Goal: Check status: Check status

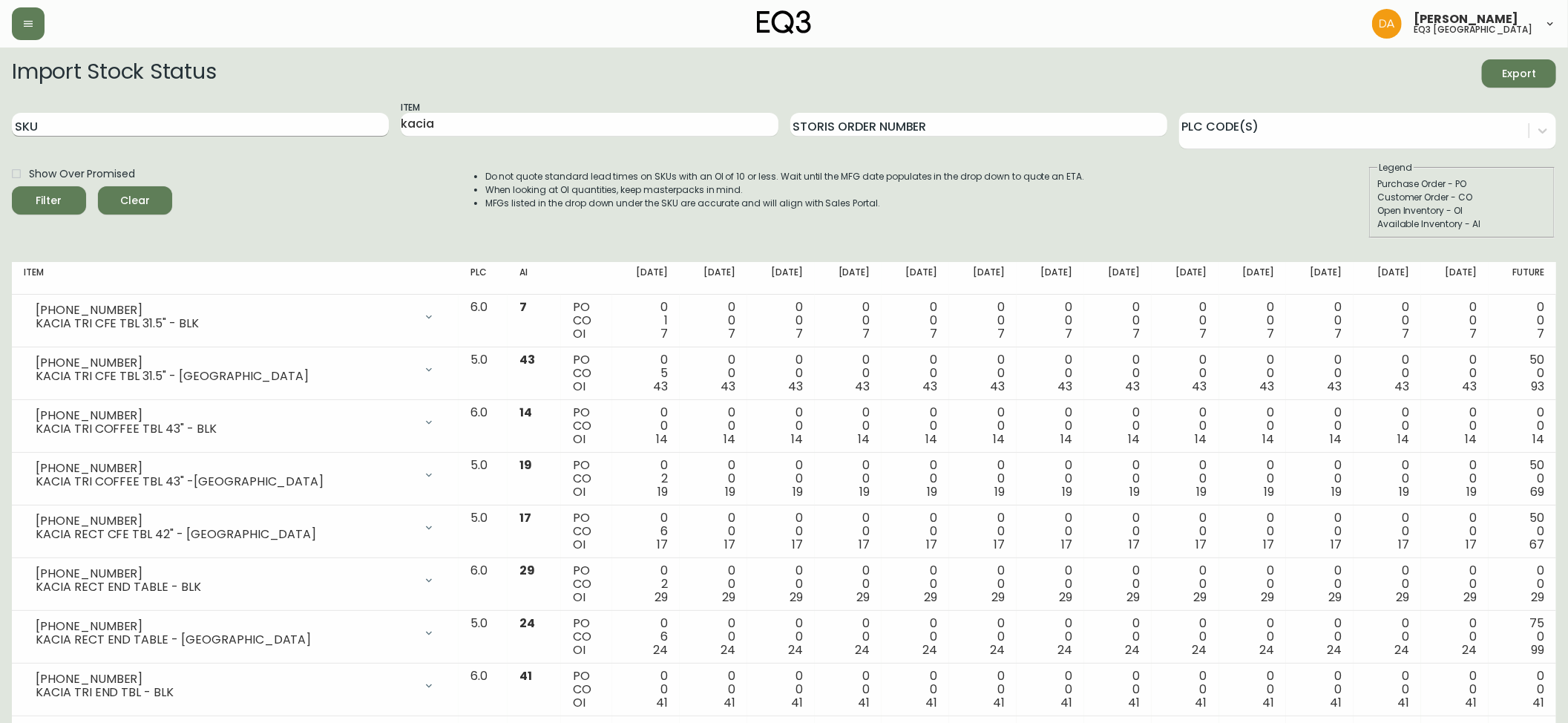
click at [105, 126] on input "SKU" at bounding box center [201, 124] width 377 height 23
paste input "[PHONE_NUMBER]"
type input "[PHONE_NUMBER]"
click at [12, 186] on button "Filter" at bounding box center [49, 200] width 74 height 28
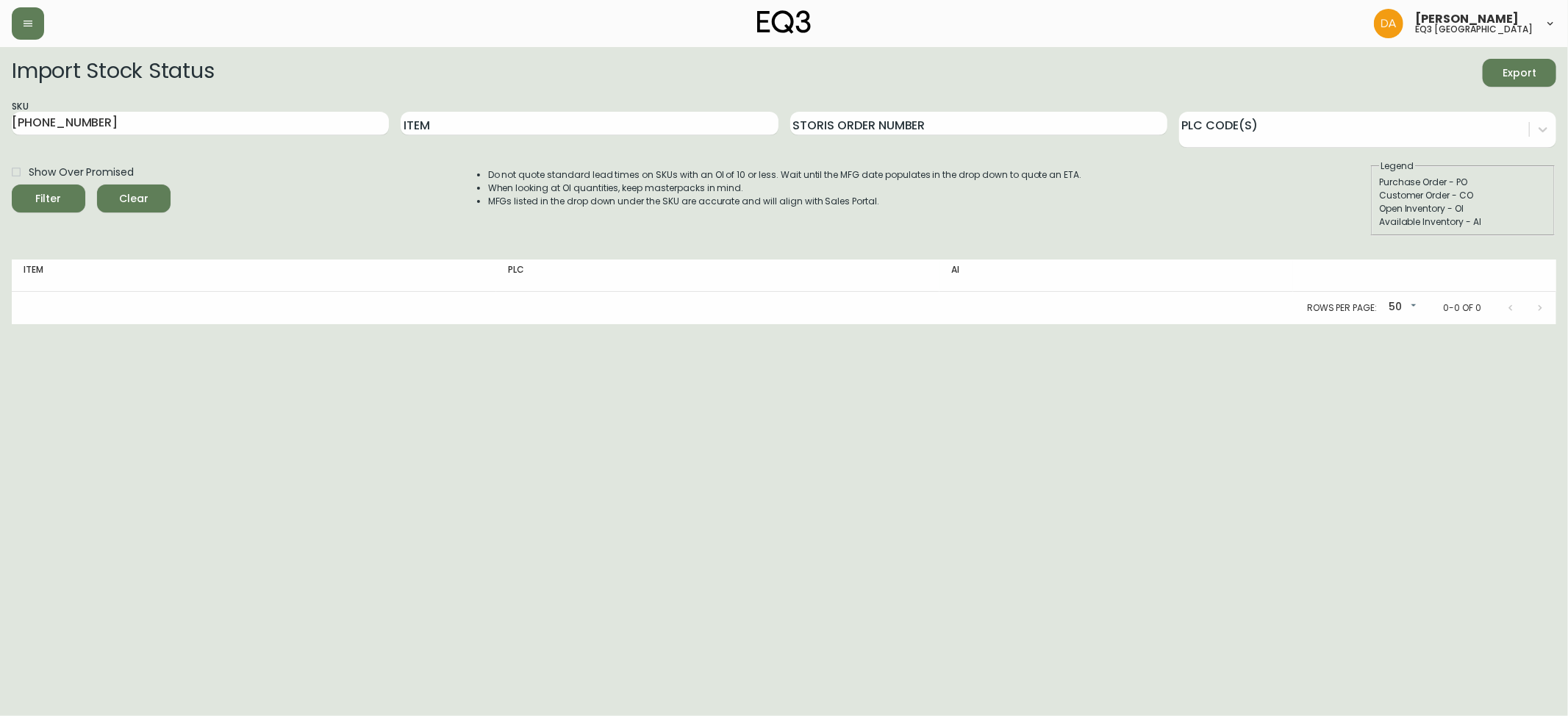
click at [67, 324] on html "[PERSON_NAME] eq3 calgary Import Stock Status Export SKU [PHONE_NUMBER] Item St…" at bounding box center [784, 162] width 1568 height 324
click at [137, 195] on span "Clear" at bounding box center [134, 199] width 50 height 18
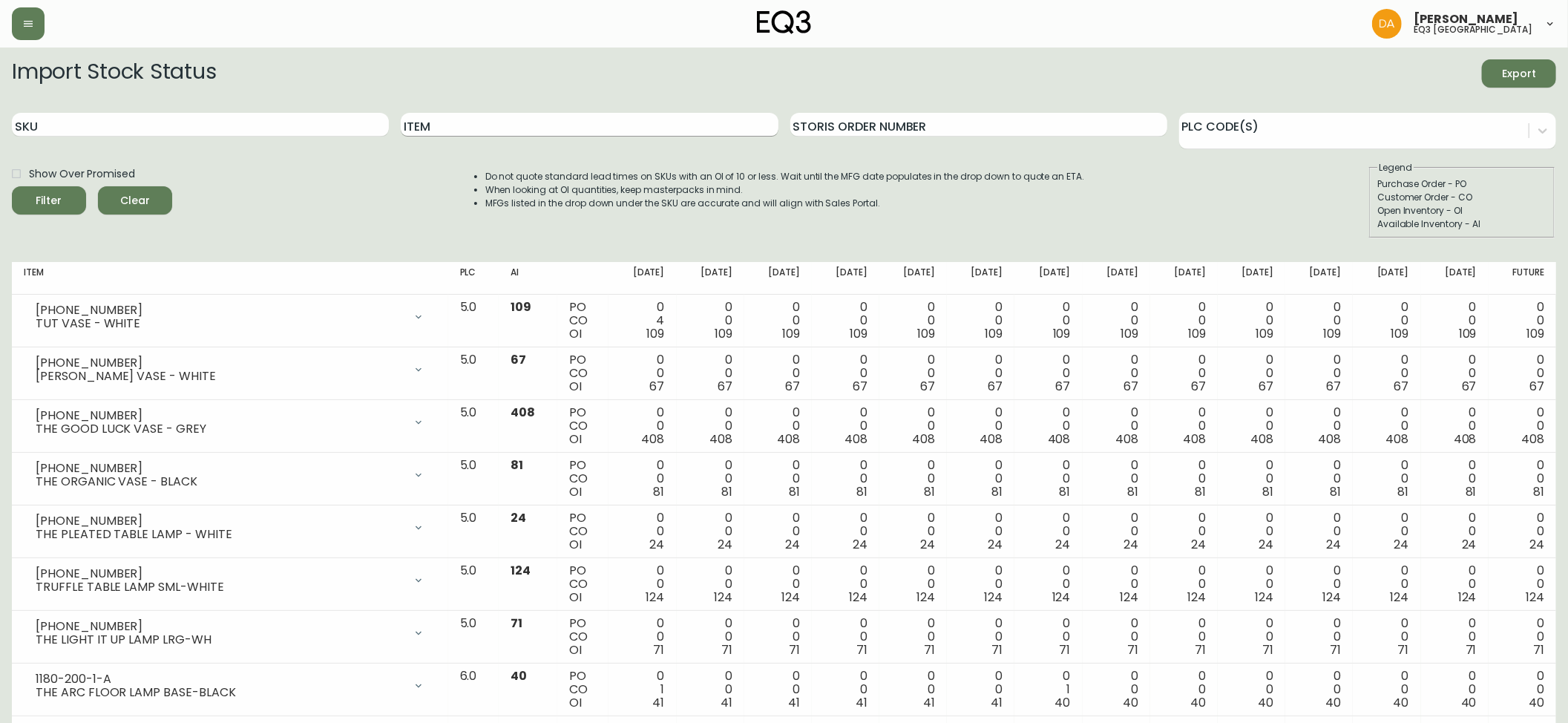
click at [466, 130] on input "Item" at bounding box center [589, 124] width 377 height 23
type input "EMBER"
click at [12, 186] on button "Filter" at bounding box center [49, 200] width 74 height 28
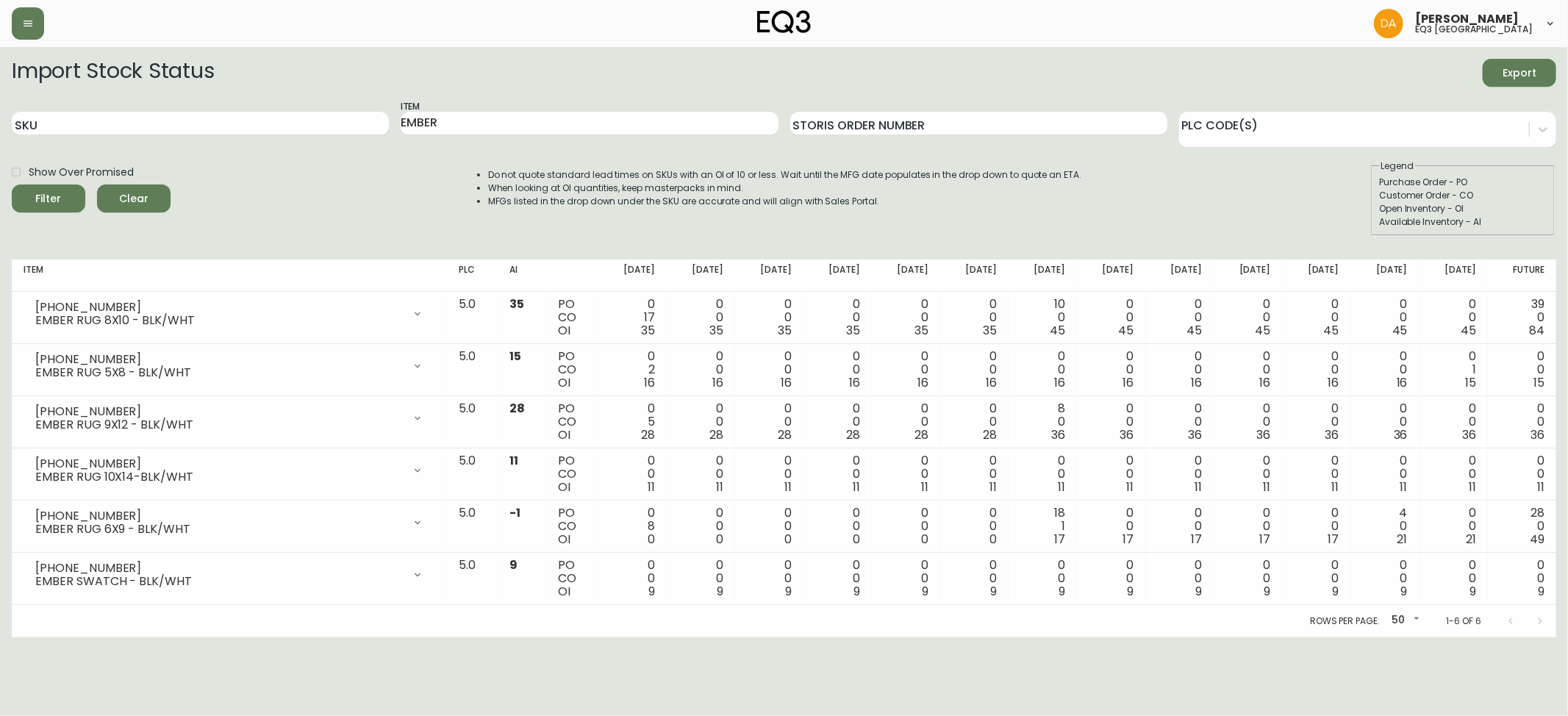
drag, startPoint x: 99, startPoint y: 250, endPoint x: 185, endPoint y: 294, distance: 96.6
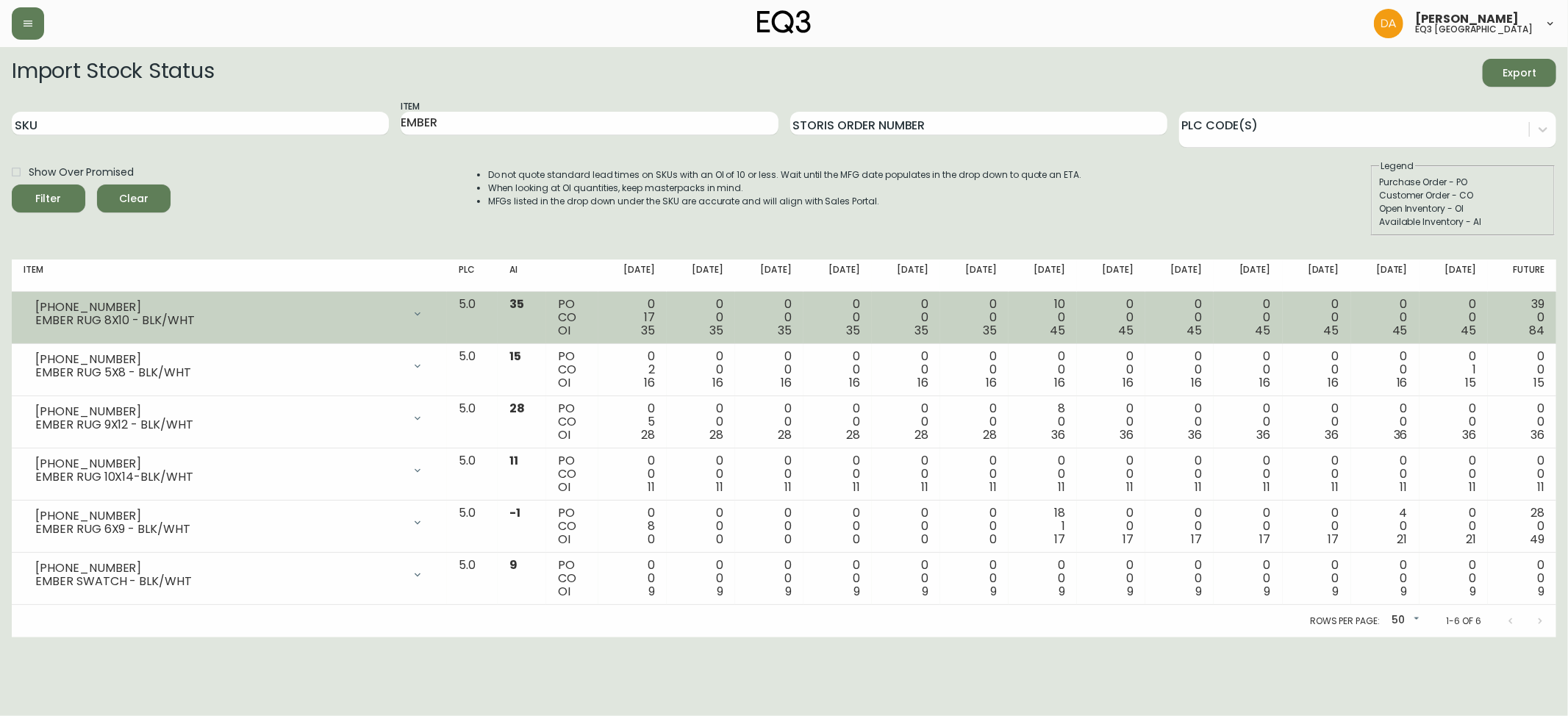
click at [100, 250] on div "Import Stock Status Export SKU Item EMBER Storis Order Number PLC Code(s) Show …" at bounding box center [784, 348] width 1544 height 579
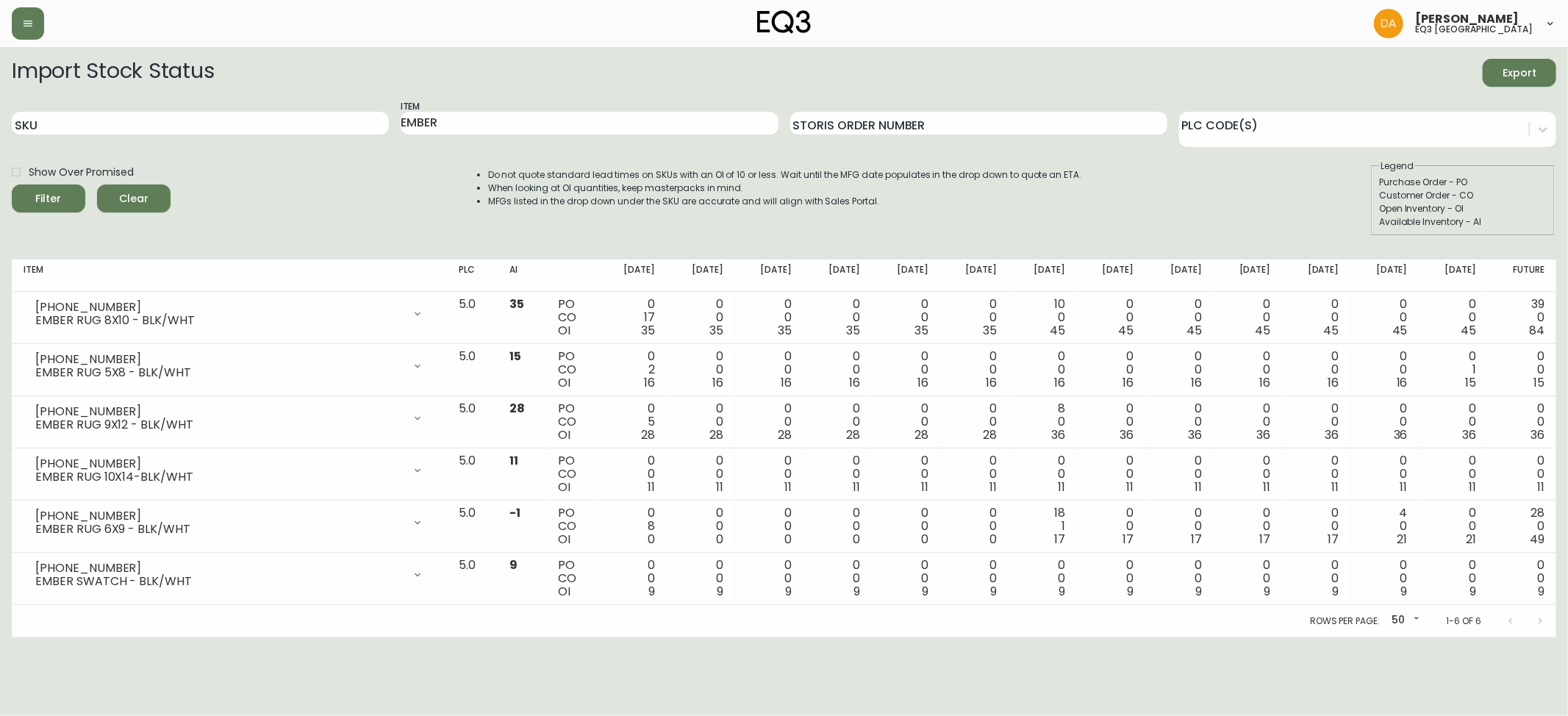
drag, startPoint x: 154, startPoint y: 196, endPoint x: 162, endPoint y: 200, distance: 8.9
click at [155, 197] on span "Clear" at bounding box center [134, 199] width 50 height 18
